Goal: Information Seeking & Learning: Learn about a topic

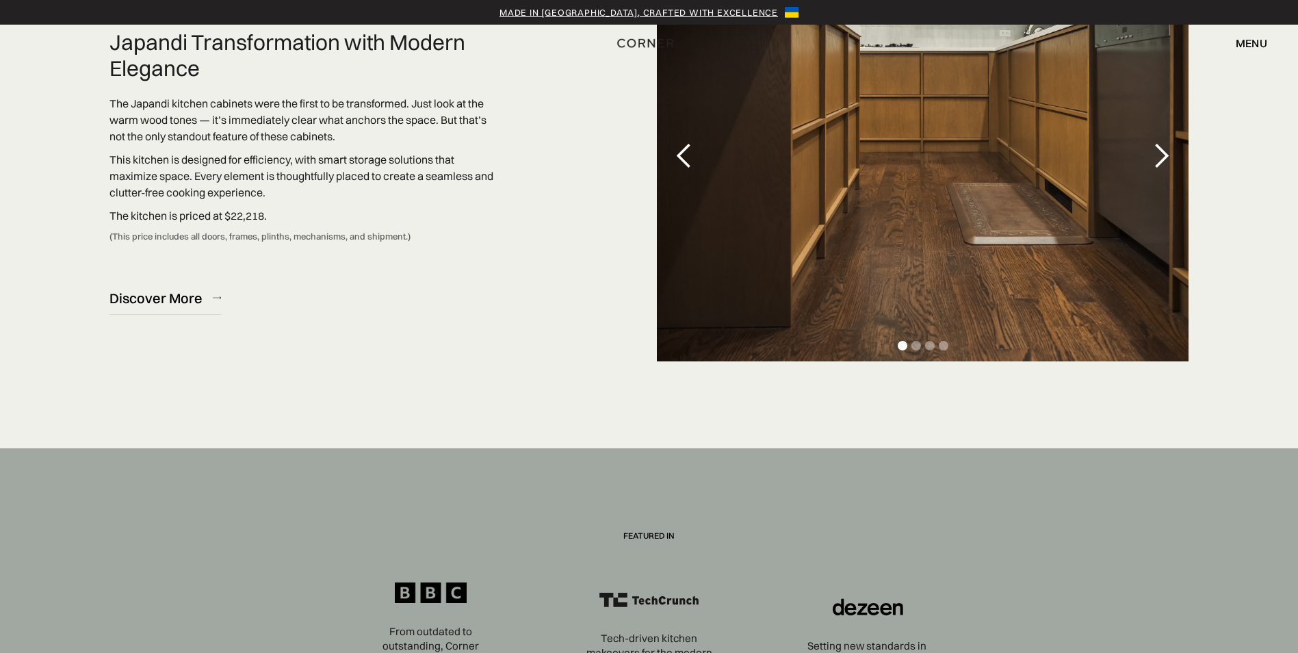
scroll to position [4082, 0]
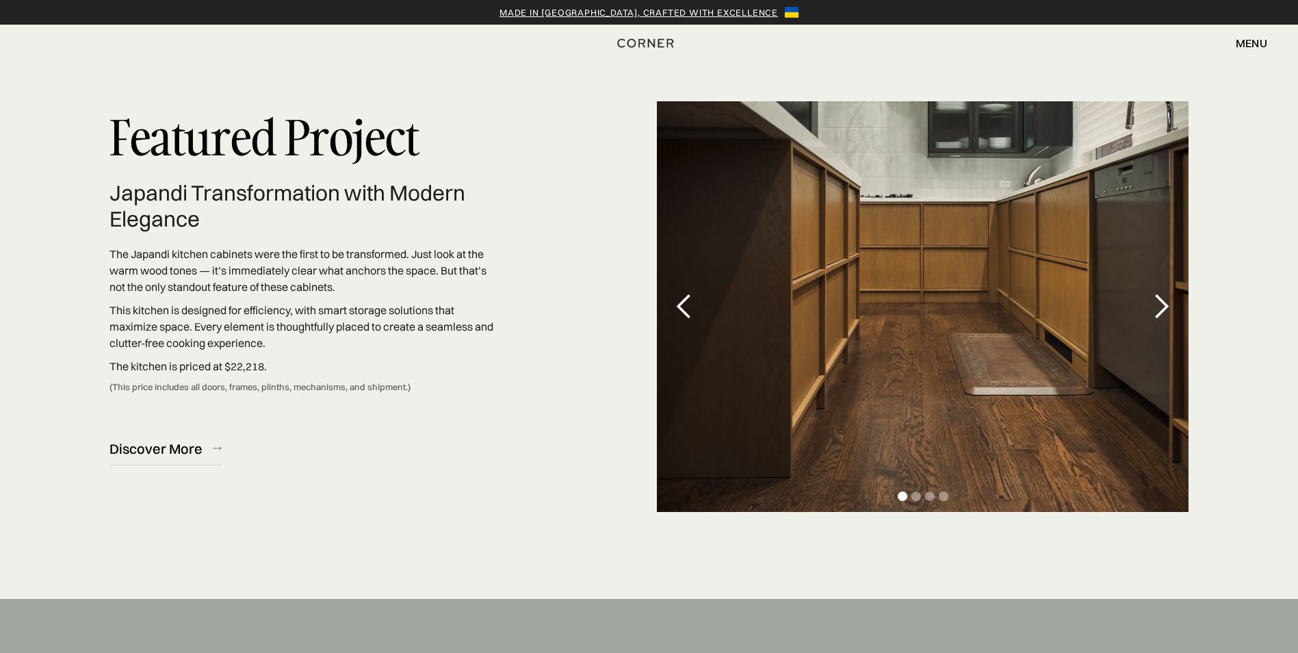
click at [1160, 307] on div "next slide" at bounding box center [1160, 306] width 27 height 27
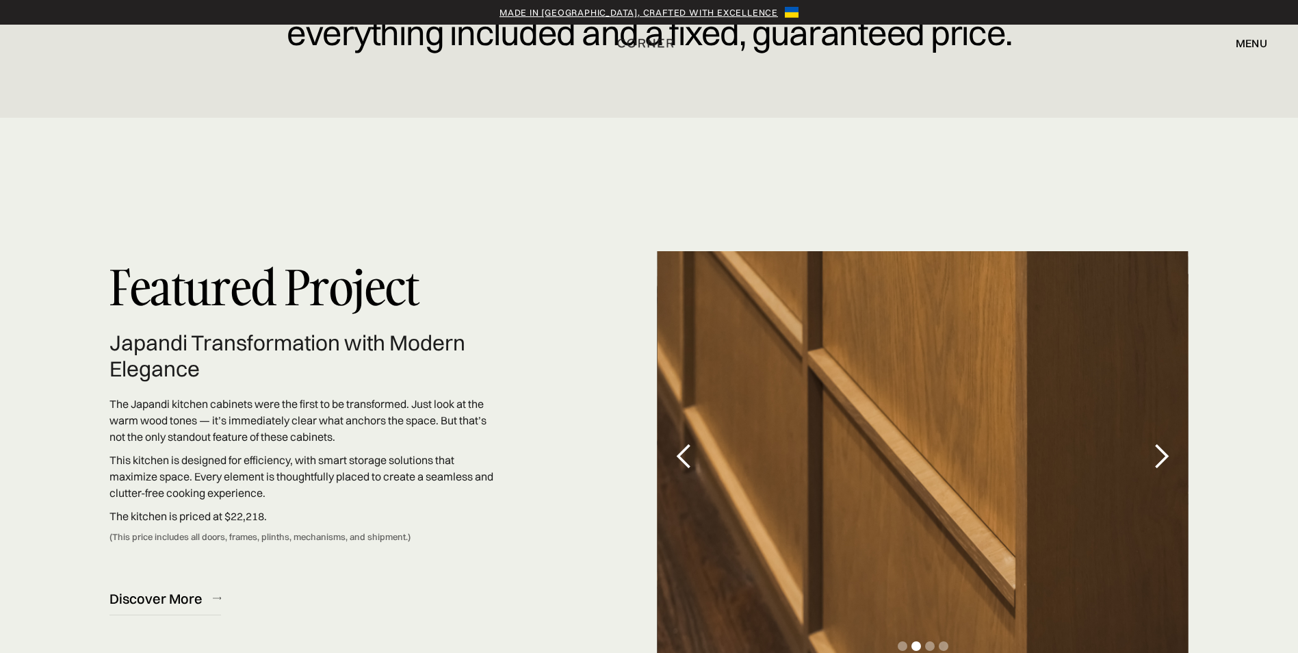
scroll to position [4014, 0]
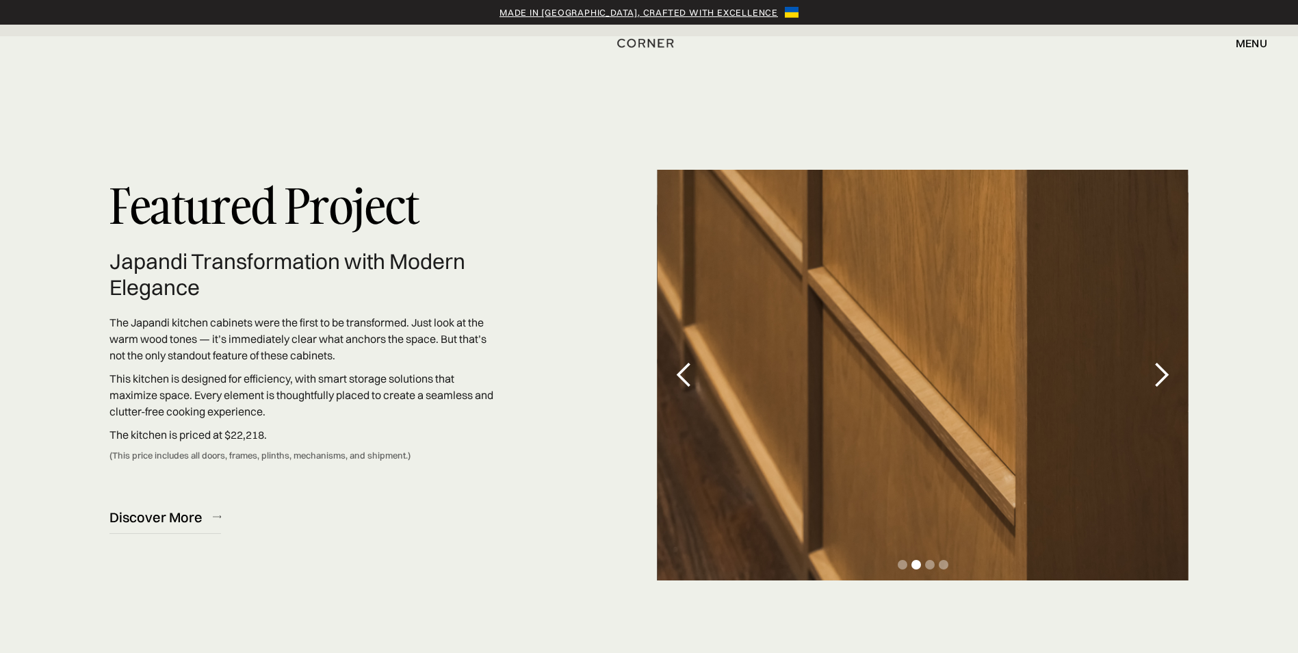
click at [1161, 369] on div "next slide" at bounding box center [1160, 374] width 27 height 27
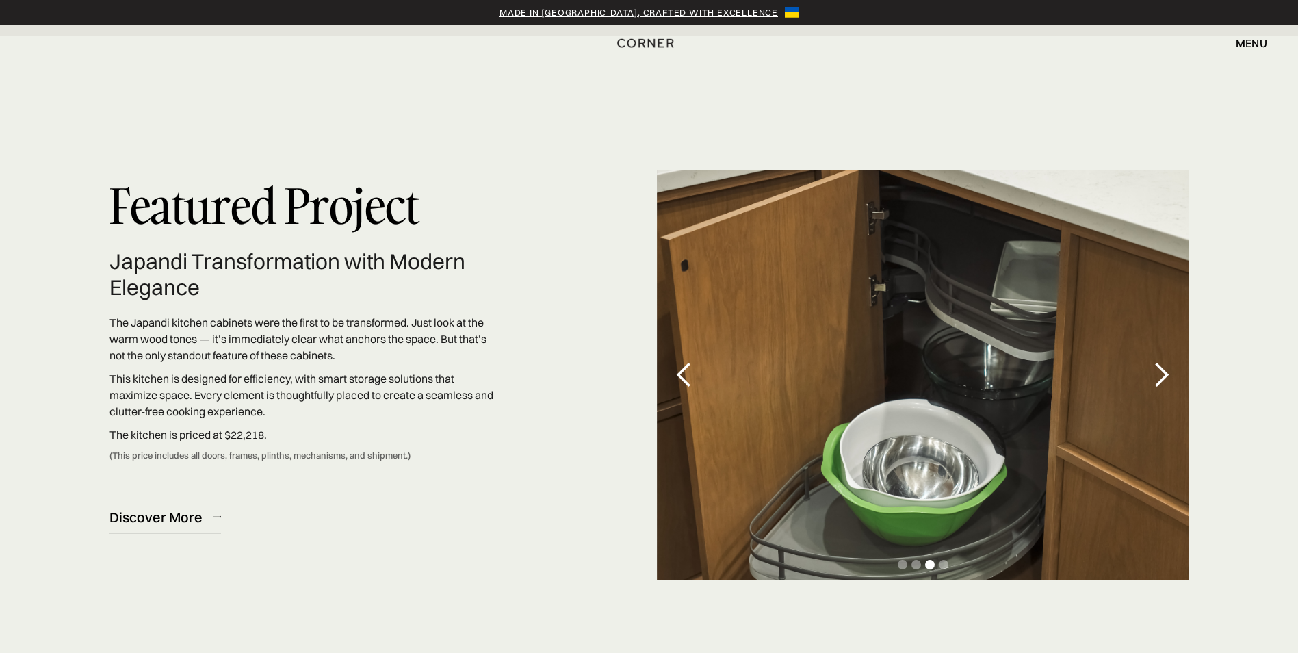
click at [696, 373] on div "previous slide" at bounding box center [683, 374] width 27 height 27
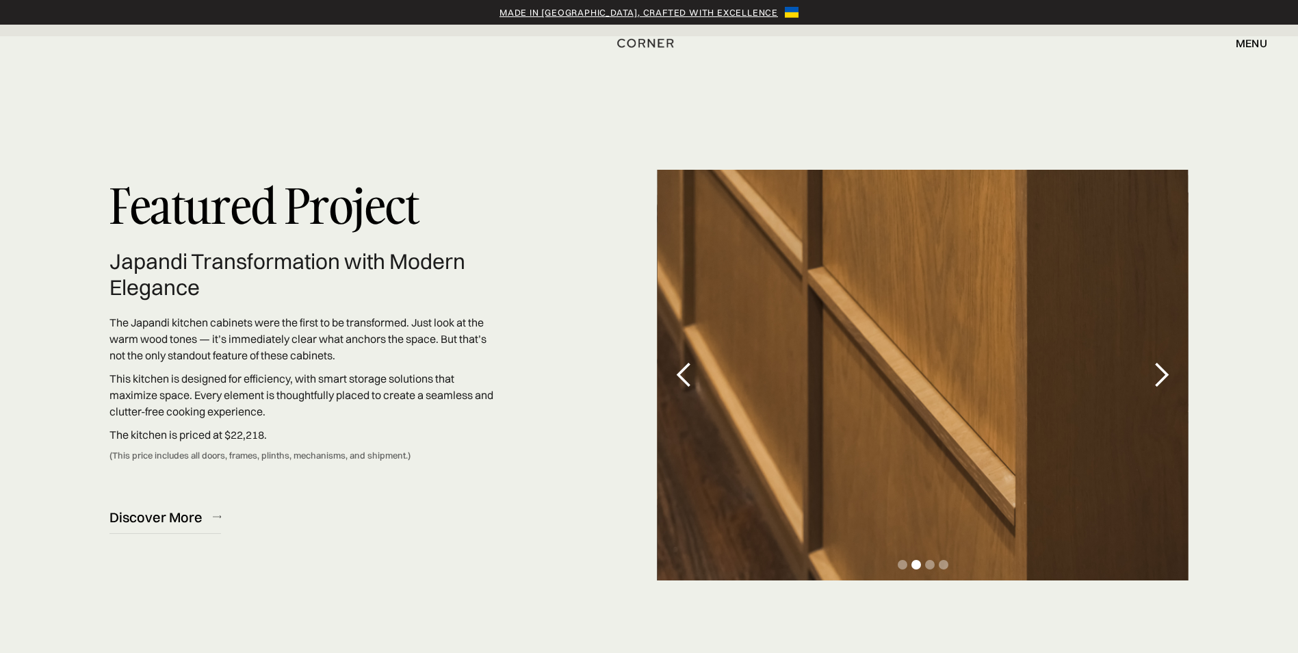
click at [1160, 373] on div "next slide" at bounding box center [1160, 374] width 27 height 27
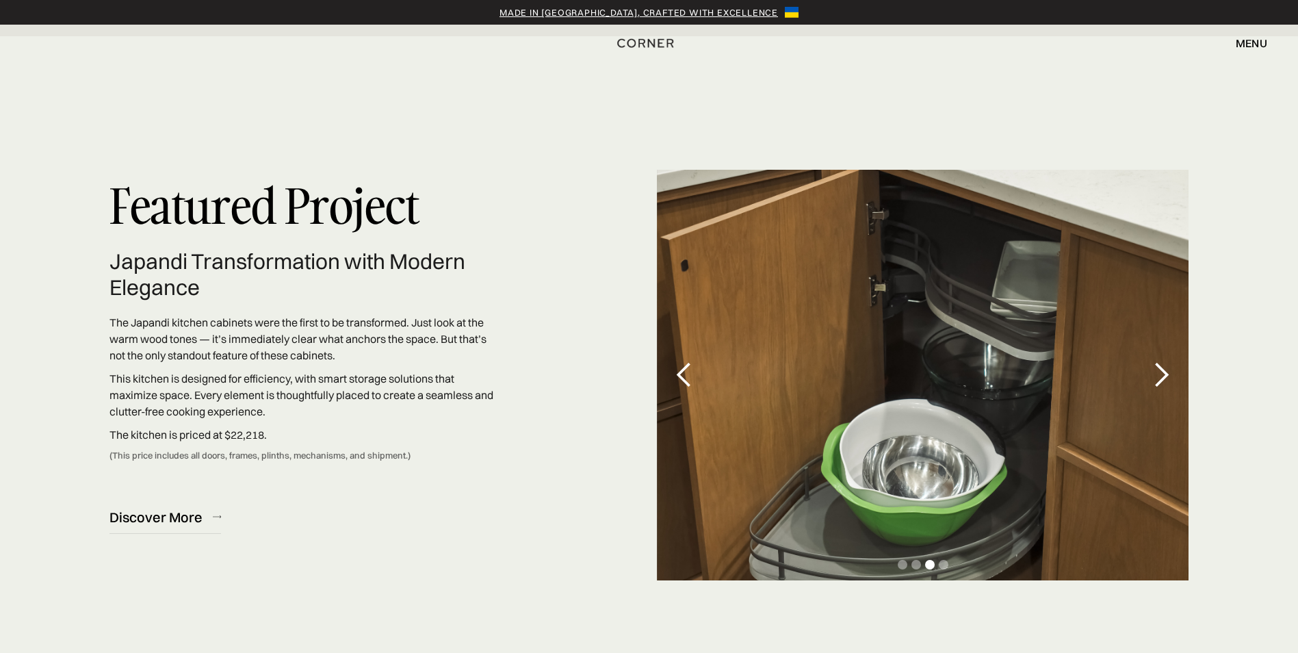
click at [1160, 373] on div "next slide" at bounding box center [1160, 374] width 27 height 27
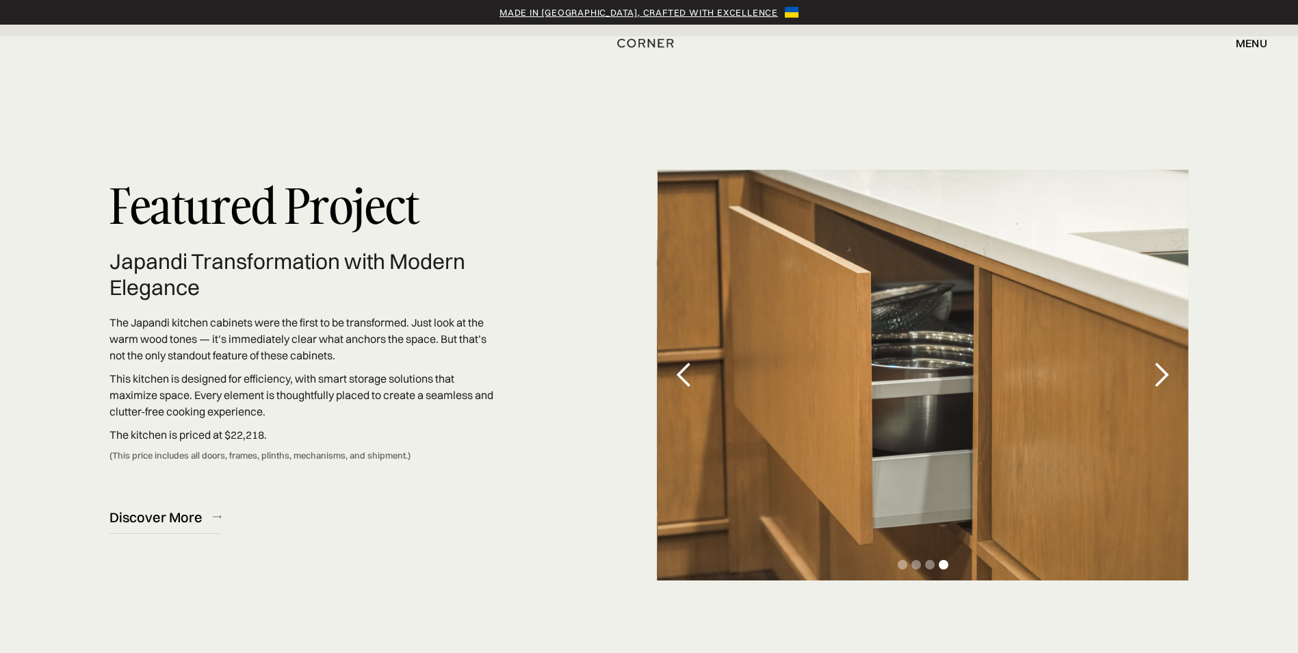
click at [1160, 373] on div "next slide" at bounding box center [1160, 374] width 27 height 27
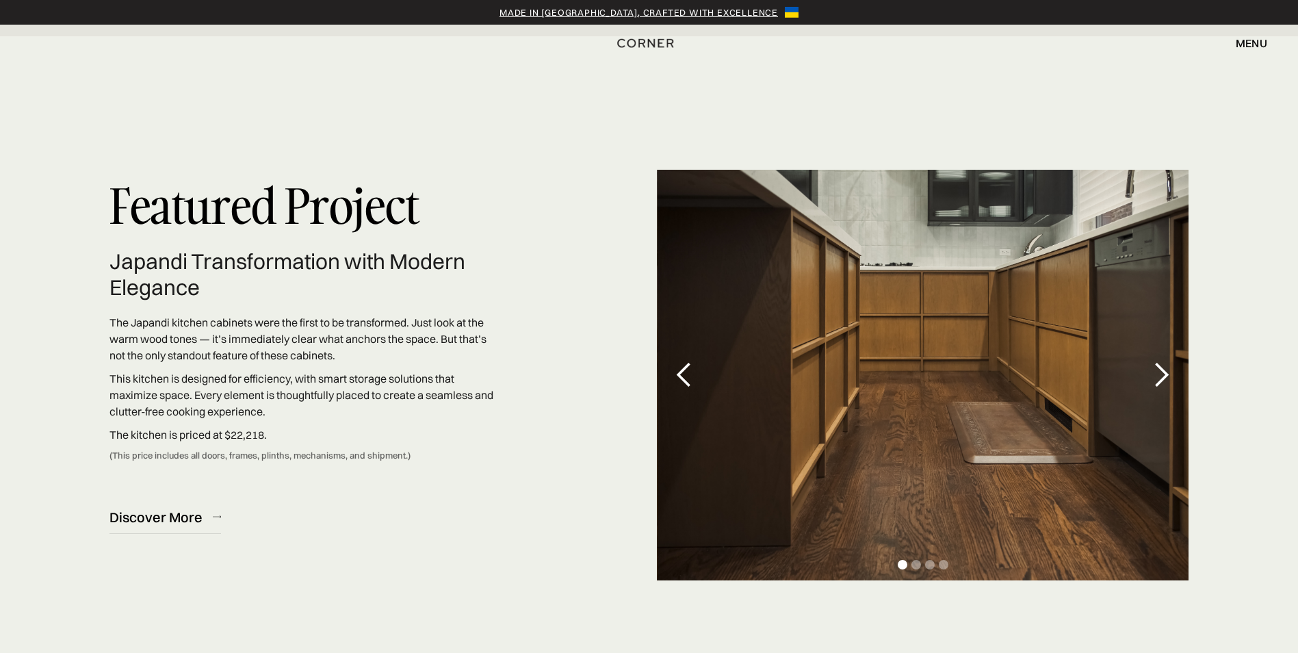
click at [1160, 373] on div "next slide" at bounding box center [1160, 374] width 27 height 27
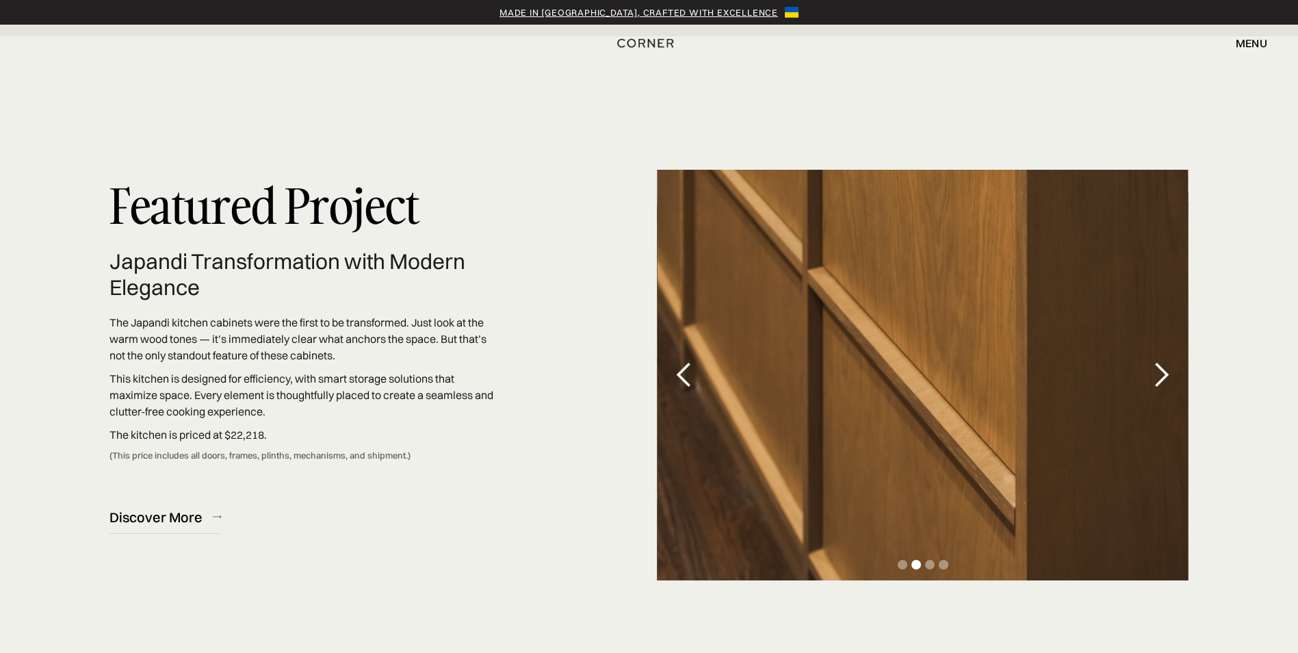
click at [1160, 373] on div "next slide" at bounding box center [1160, 374] width 27 height 27
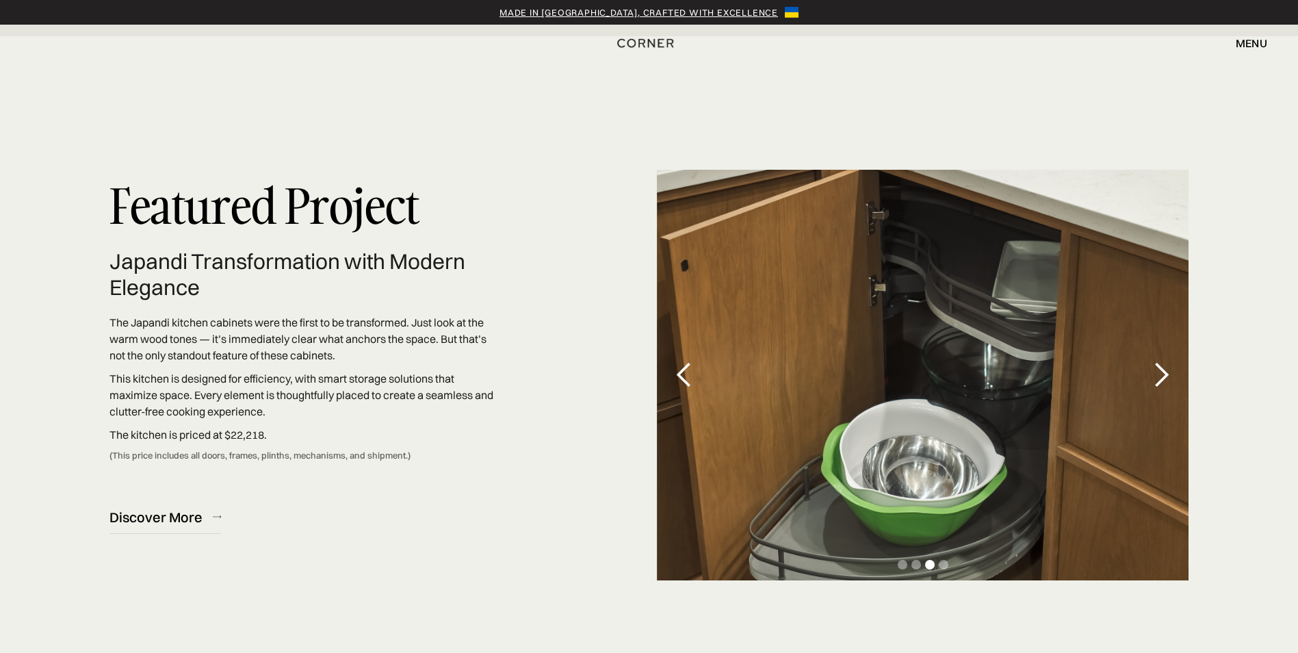
click at [1160, 373] on div "next slide" at bounding box center [1160, 374] width 27 height 27
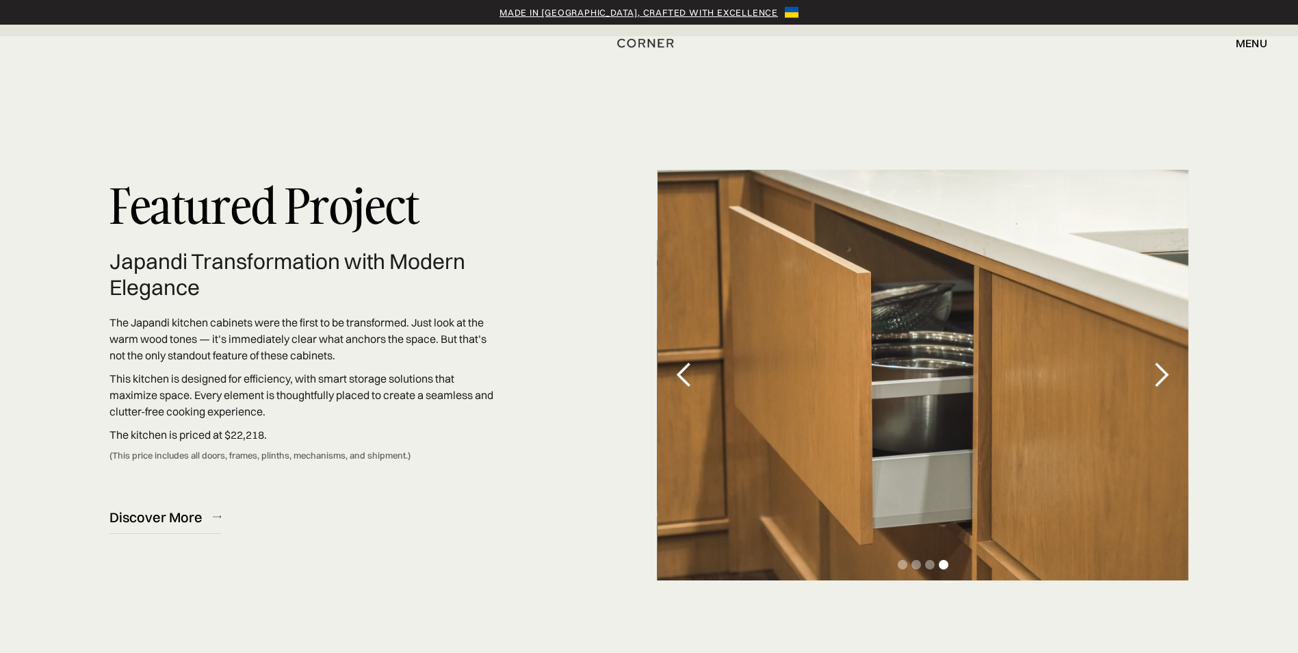
click at [1160, 373] on div "next slide" at bounding box center [1160, 374] width 27 height 27
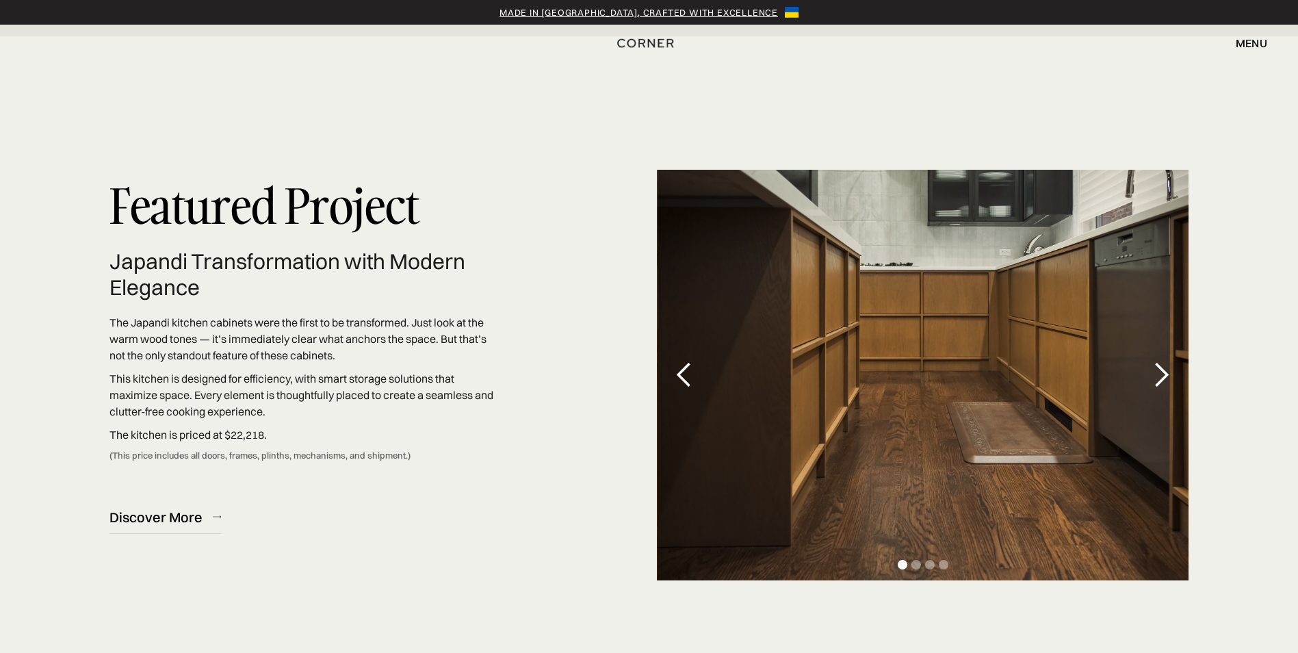
click at [1159, 373] on div "next slide" at bounding box center [1160, 374] width 27 height 27
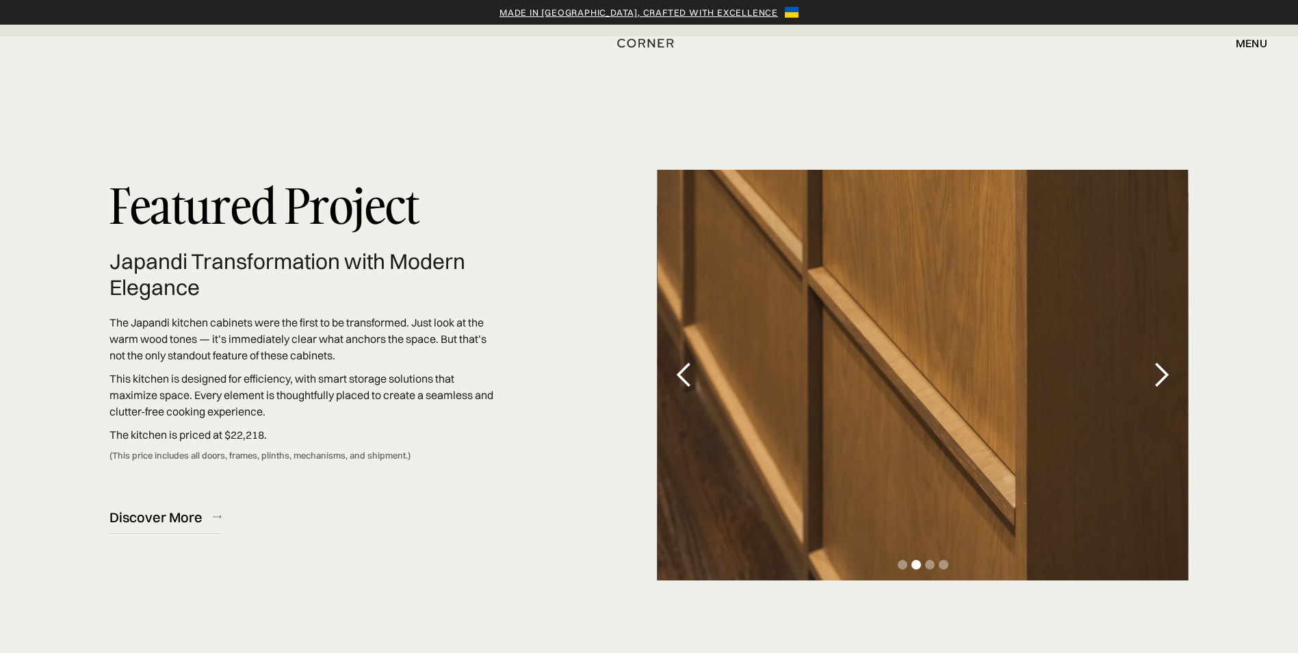
click at [1159, 373] on div "next slide" at bounding box center [1160, 374] width 27 height 27
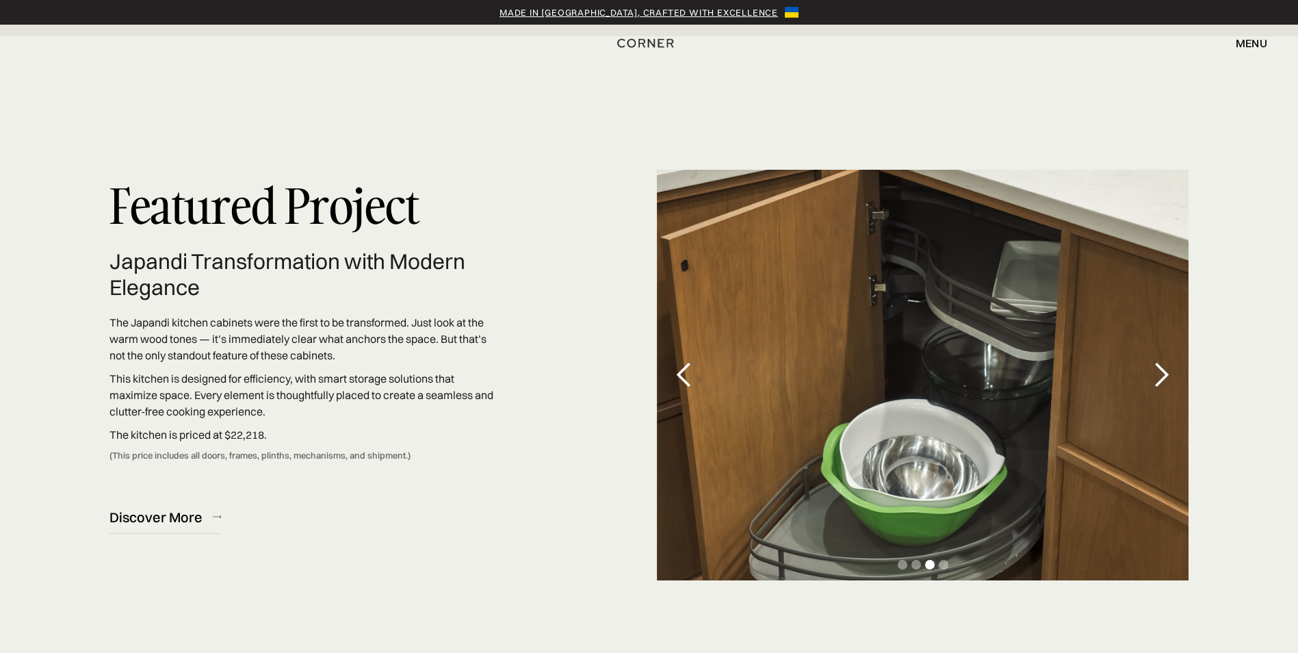
click at [1159, 373] on div "next slide" at bounding box center [1160, 374] width 27 height 27
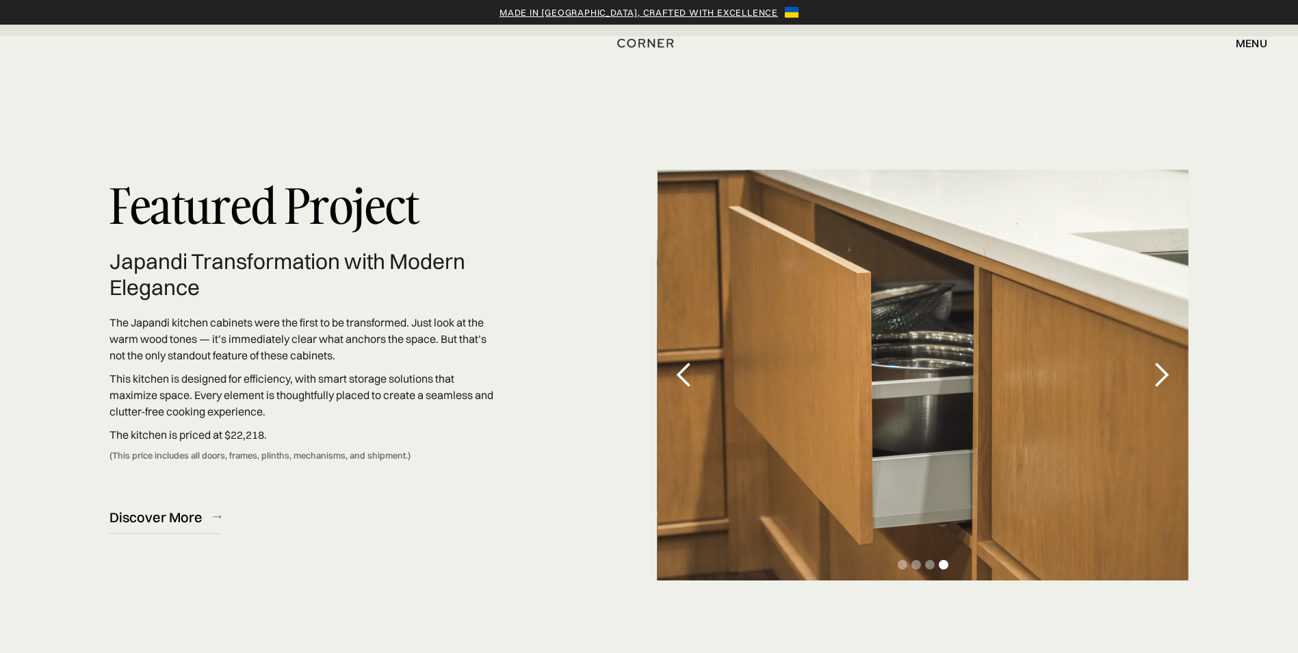
click at [1159, 373] on div "next slide" at bounding box center [1160, 374] width 27 height 27
